Goal: Check status: Check status

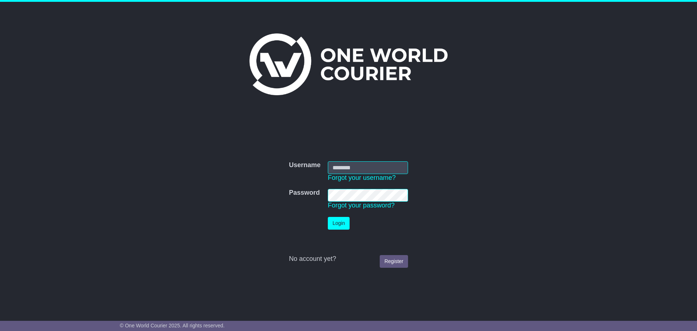
type input "**********"
click at [331, 217] on button "Login" at bounding box center [339, 223] width 22 height 13
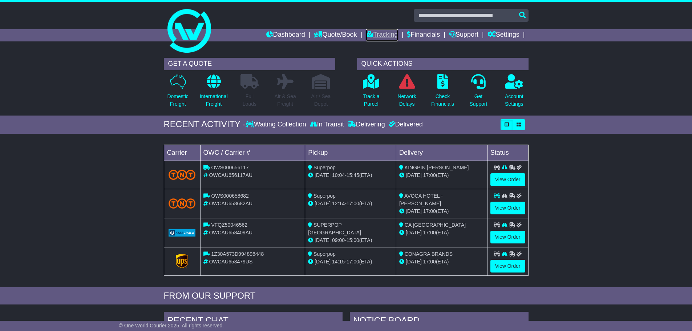
click at [367, 32] on link "Tracking" at bounding box center [382, 35] width 32 height 12
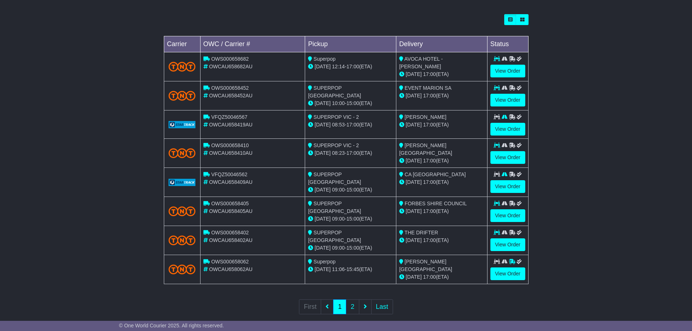
scroll to position [206, 0]
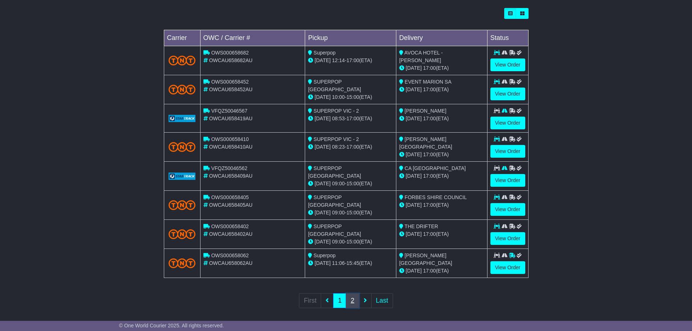
click at [353, 295] on link "2" at bounding box center [352, 300] width 13 height 15
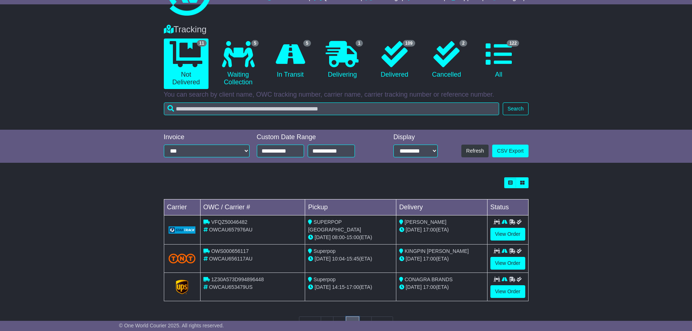
scroll to position [0, 0]
